Goal: Information Seeking & Learning: Learn about a topic

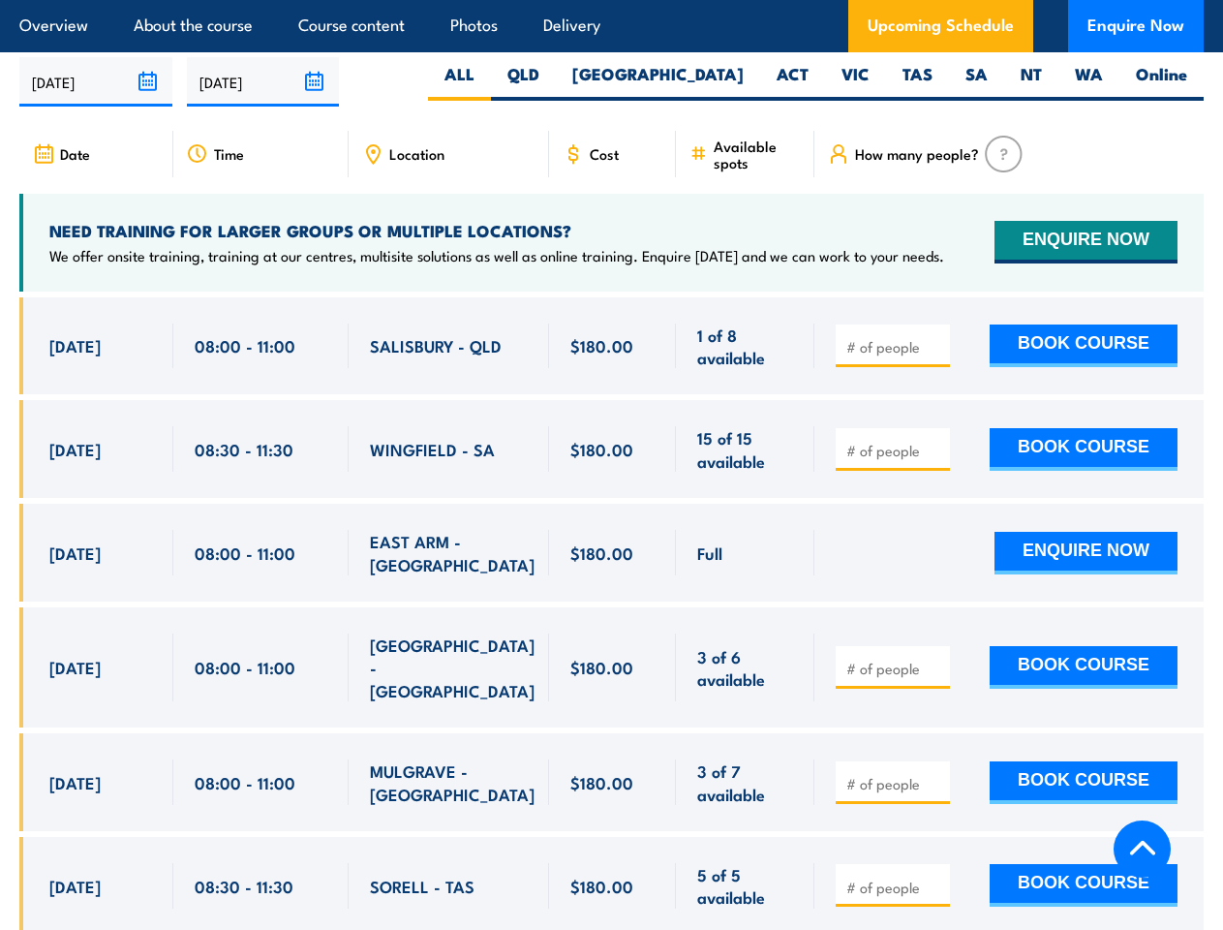
click at [611, 0] on article "Overview About the course Course content Photos Delivery Upcoming Schedule Enqu…" at bounding box center [611, 26] width 1185 height 52
click at [96, 77] on input "[DATE]" at bounding box center [95, 81] width 153 height 49
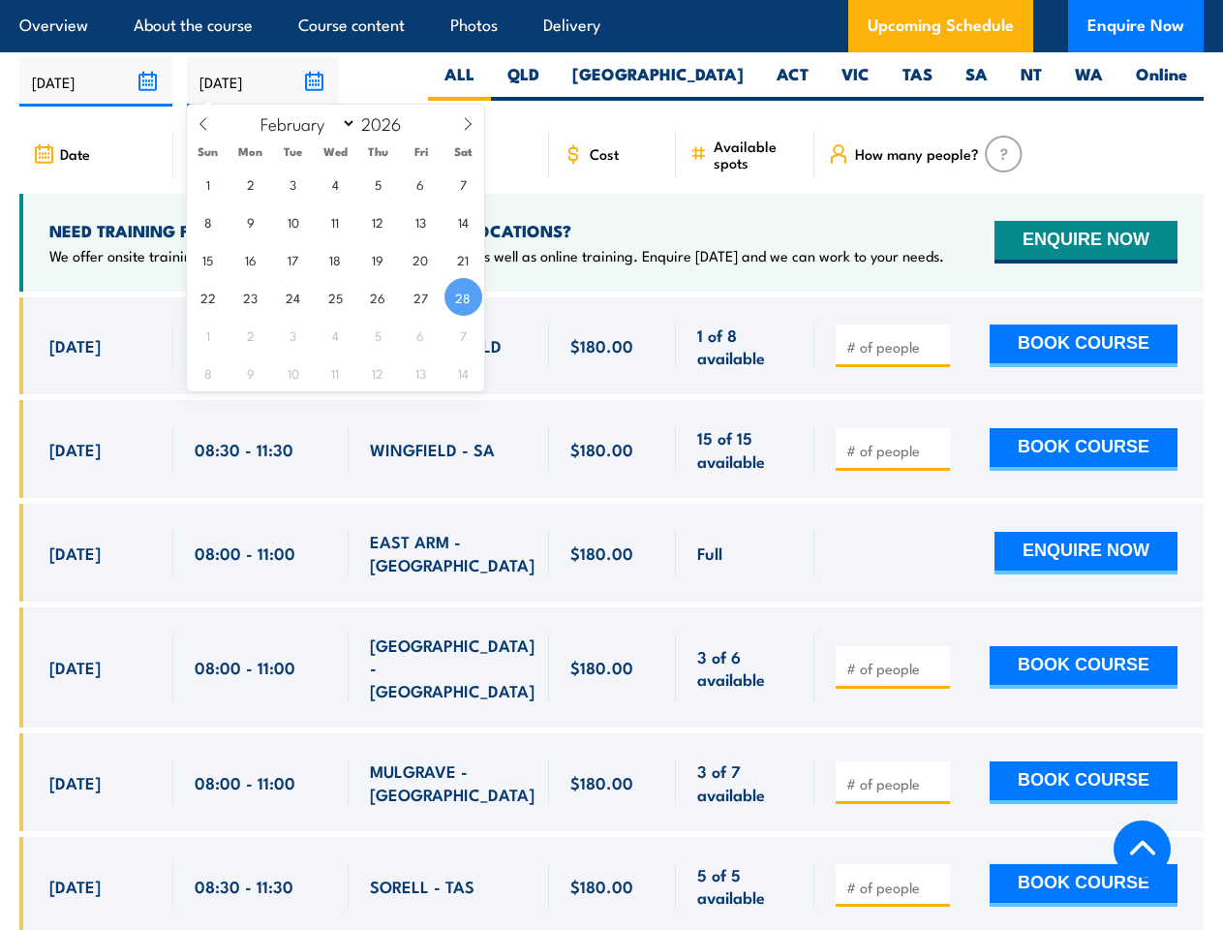
click at [263, 77] on input "[DATE]" at bounding box center [263, 81] width 153 height 49
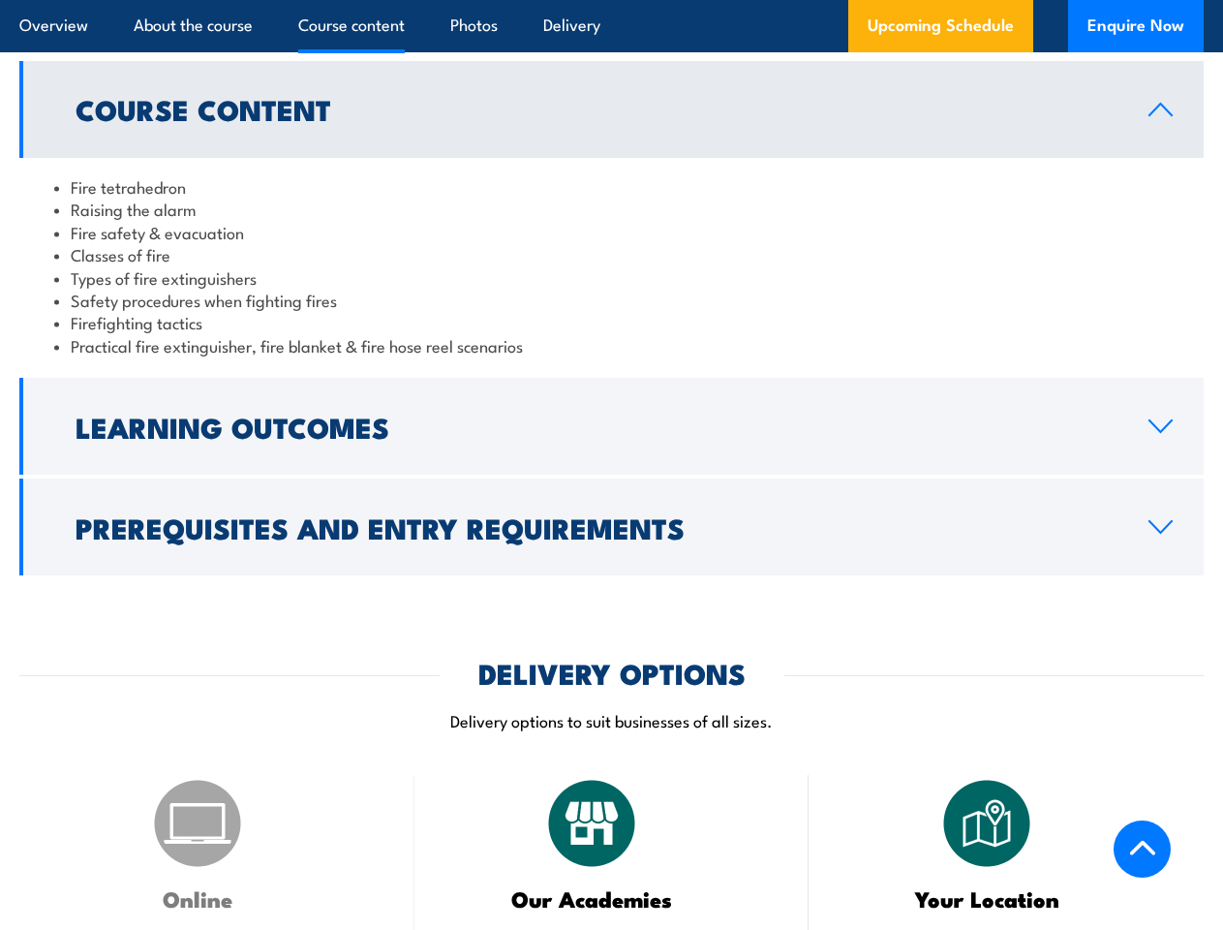
click at [611, 0] on article "Overview About the course Course content Photos Delivery Upcoming Schedule Enqu…" at bounding box center [611, 26] width 1185 height 52
click at [611, 121] on h2 "Course Content" at bounding box center [597, 108] width 1042 height 25
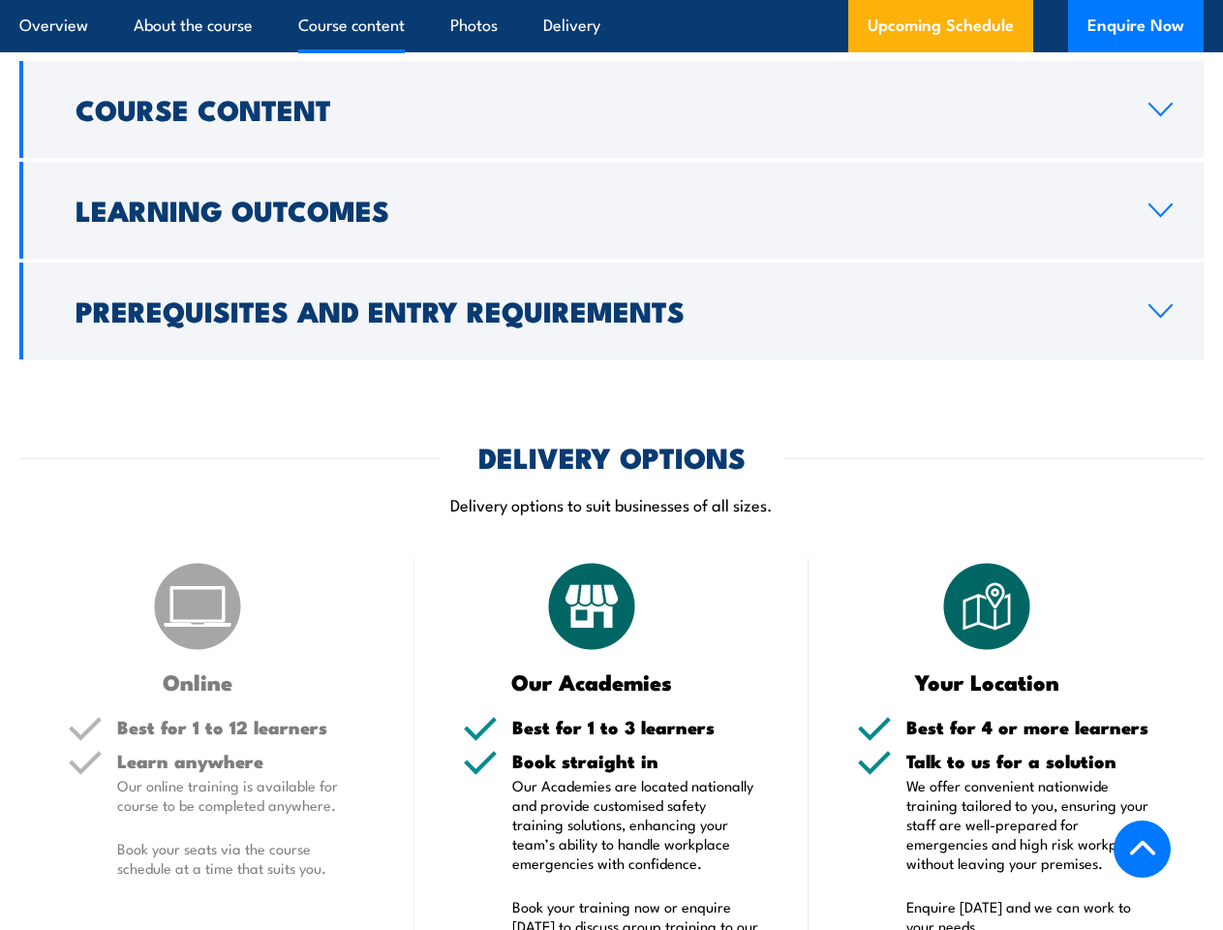
click at [611, 540] on div "DELIVERY OPTIONS Delivery options to suit businesses of all sizes." at bounding box center [611, 492] width 1185 height 96
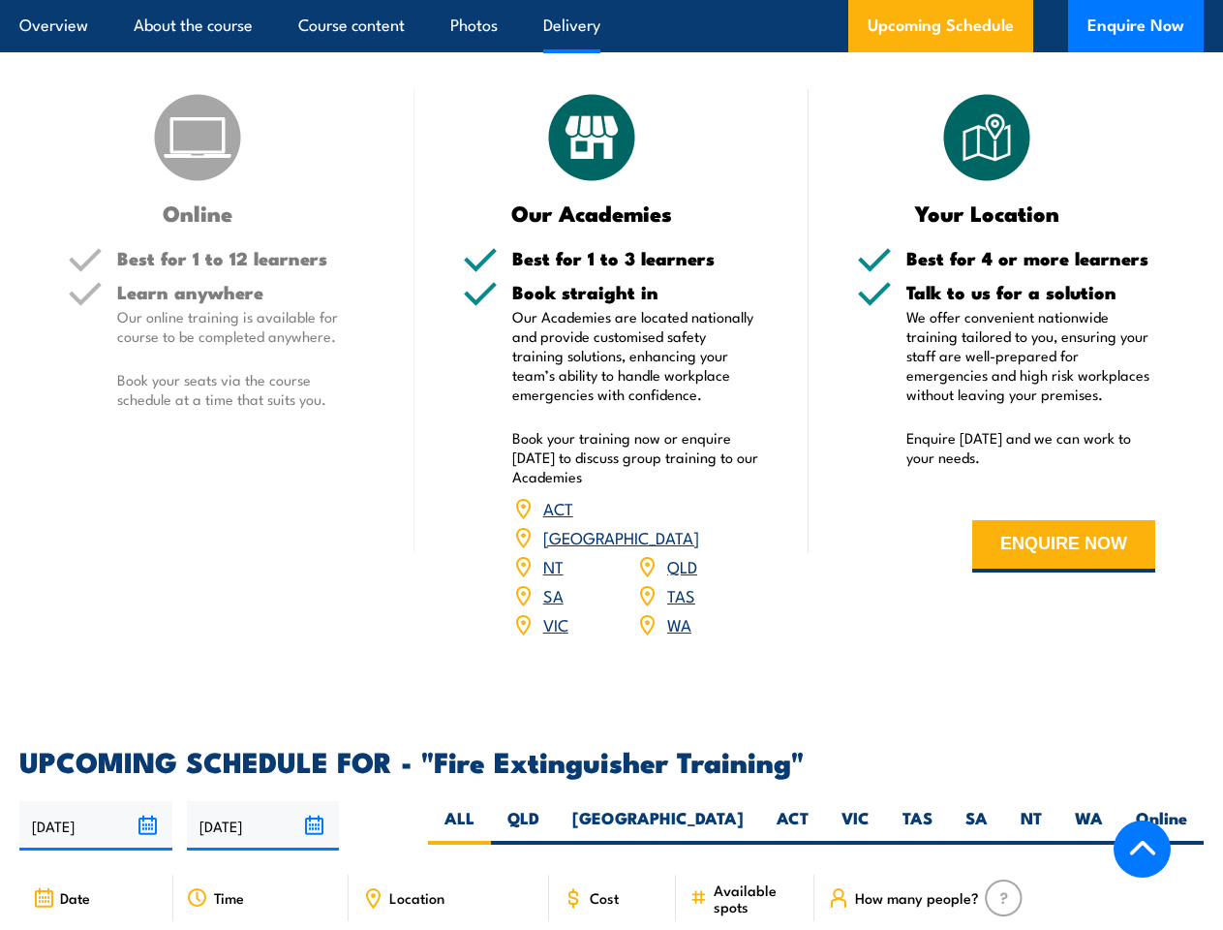
click at [611, 0] on article "Overview About the course Course content Photos Delivery Upcoming Schedule Enqu…" at bounding box center [611, 26] width 1185 height 52
click at [96, 821] on input "[DATE]" at bounding box center [95, 825] width 153 height 49
click at [263, 821] on input "[DATE]" at bounding box center [263, 825] width 153 height 49
